Goal: Obtain resource: Obtain resource

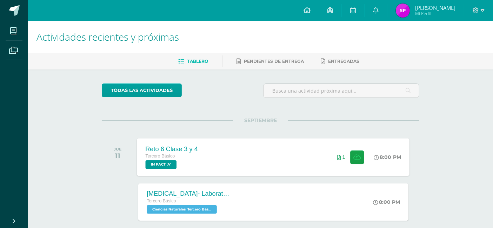
scroll to position [39, 0]
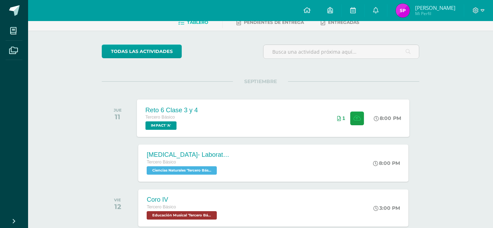
click at [319, 121] on div "Reto 6 Clase 3 y 4 Tercero Básico IMPACT 'A' 8:00 PM 1 Reto 6 Clase 3 y 4 IMPACT" at bounding box center [273, 118] width 273 height 38
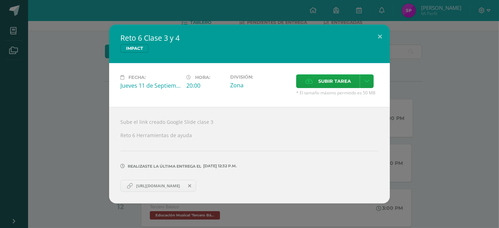
drag, startPoint x: 35, startPoint y: 112, endPoint x: 41, endPoint y: 114, distance: 6.3
click at [34, 112] on div "Reto 6 Clase 3 y 4 IMPACT Fecha: [DATE] Hora: 20:00 División: Zona" at bounding box center [249, 114] width 493 height 179
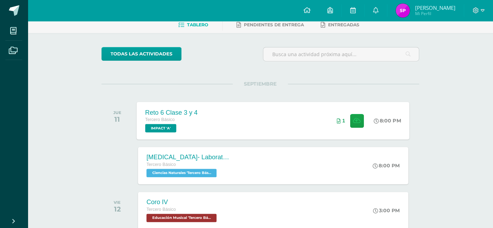
scroll to position [36, 0]
click at [239, 117] on div "Reto 6 Clase 3 y 4 Tercero Básico IMPACT 'A' 8:00 PM 1 Reto 6 Clase 3 y 4 IMPACT" at bounding box center [273, 121] width 273 height 38
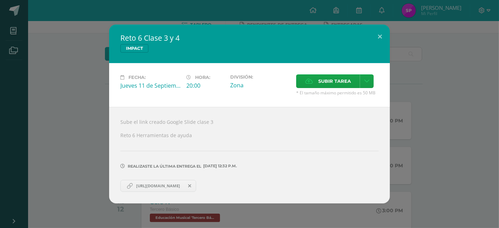
click at [153, 188] on span "[URL][DOMAIN_NAME]" at bounding box center [158, 186] width 51 height 6
click at [73, 103] on div "Reto 6 Clase 3 y 4 IMPACT Fecha: [DATE] Hora: 20:00 División: Zona" at bounding box center [249, 114] width 493 height 179
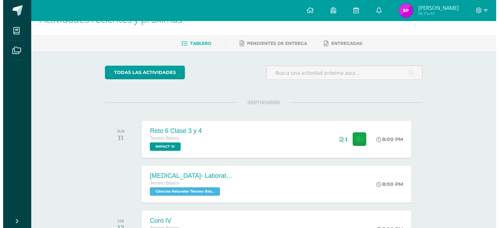
scroll to position [0, 0]
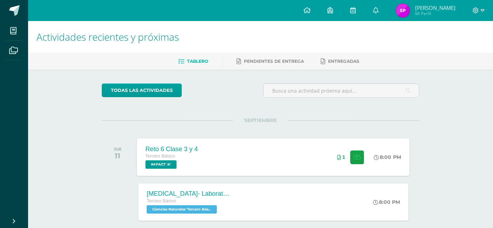
click at [196, 150] on div "Reto 6 Clase 3 y 4" at bounding box center [172, 148] width 53 height 7
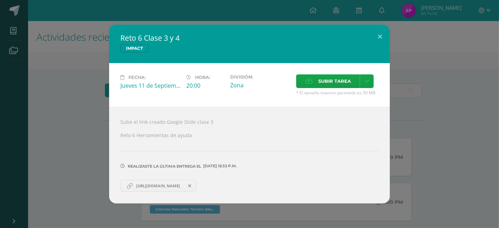
click at [124, 186] on icon at bounding box center [128, 185] width 9 height 9
